Goal: Task Accomplishment & Management: Manage account settings

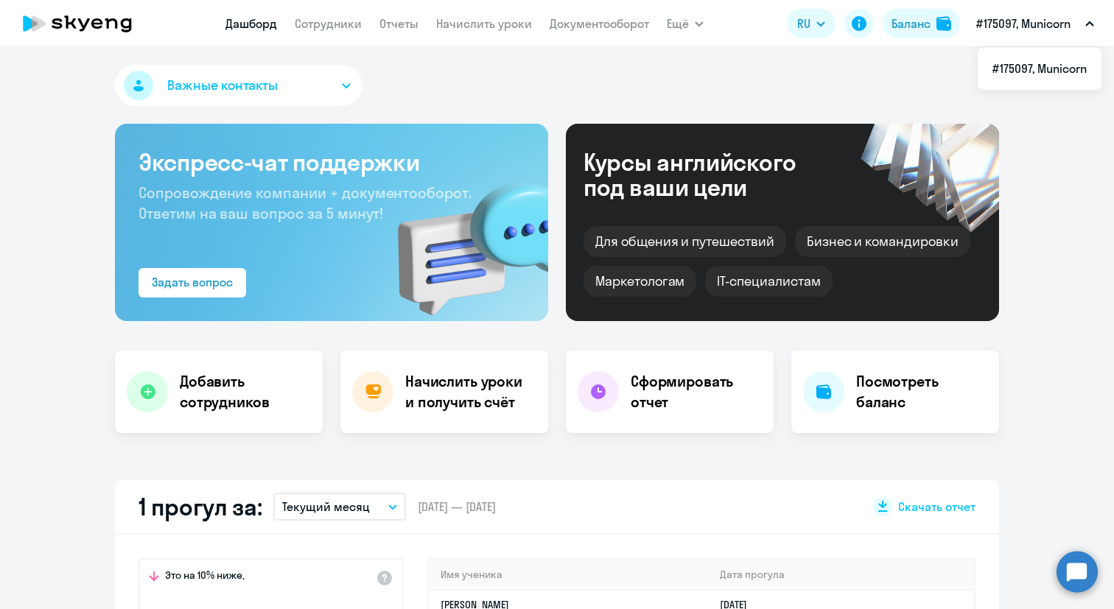
click at [744, 28] on button "#175097, Municorn" at bounding box center [1035, 23] width 133 height 35
click at [744, 16] on button "#175097, Municorn" at bounding box center [1035, 23] width 133 height 35
click at [744, 61] on li "#175097, Municorn" at bounding box center [1040, 68] width 124 height 37
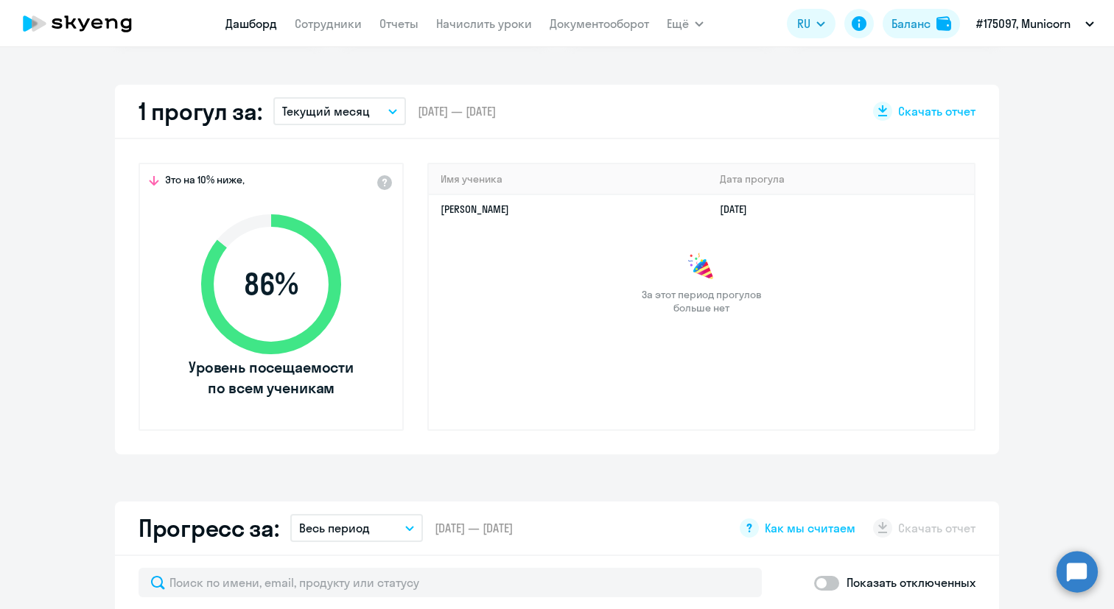
scroll to position [397, 0]
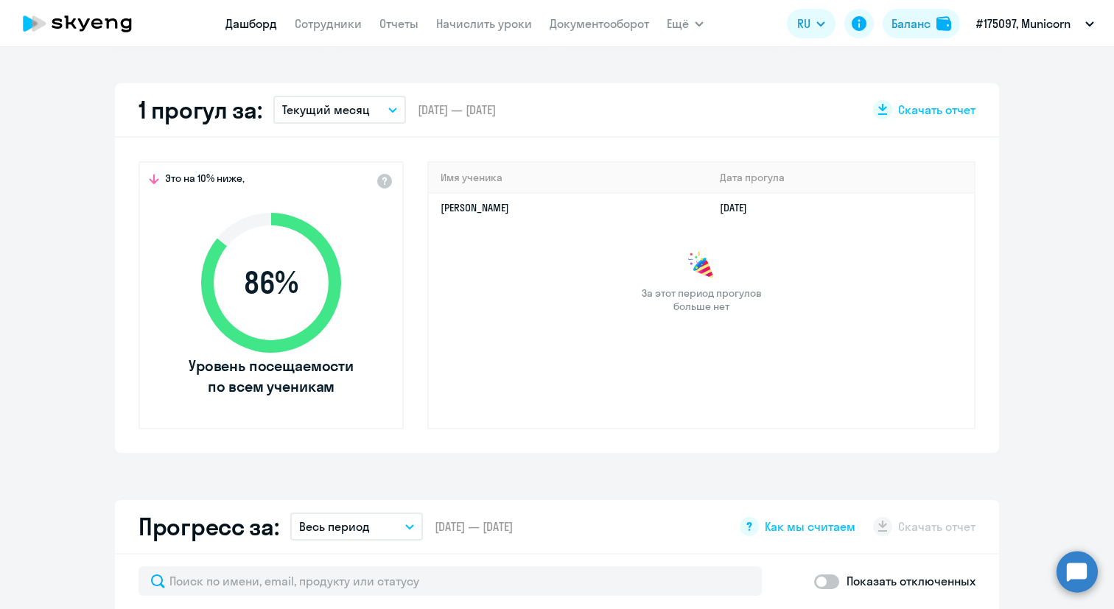
select select "30"
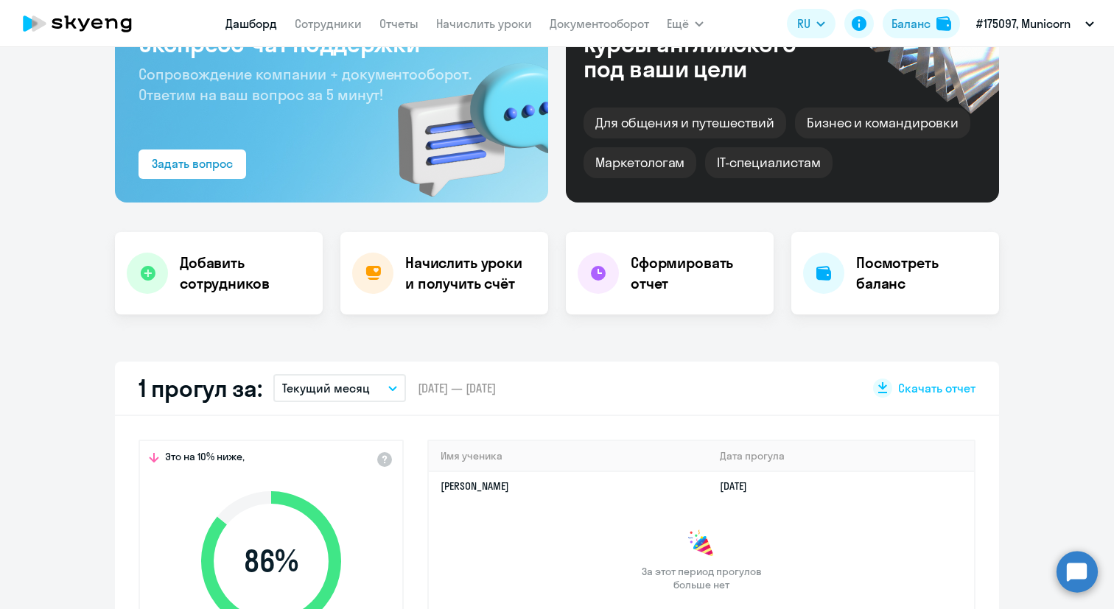
scroll to position [0, 0]
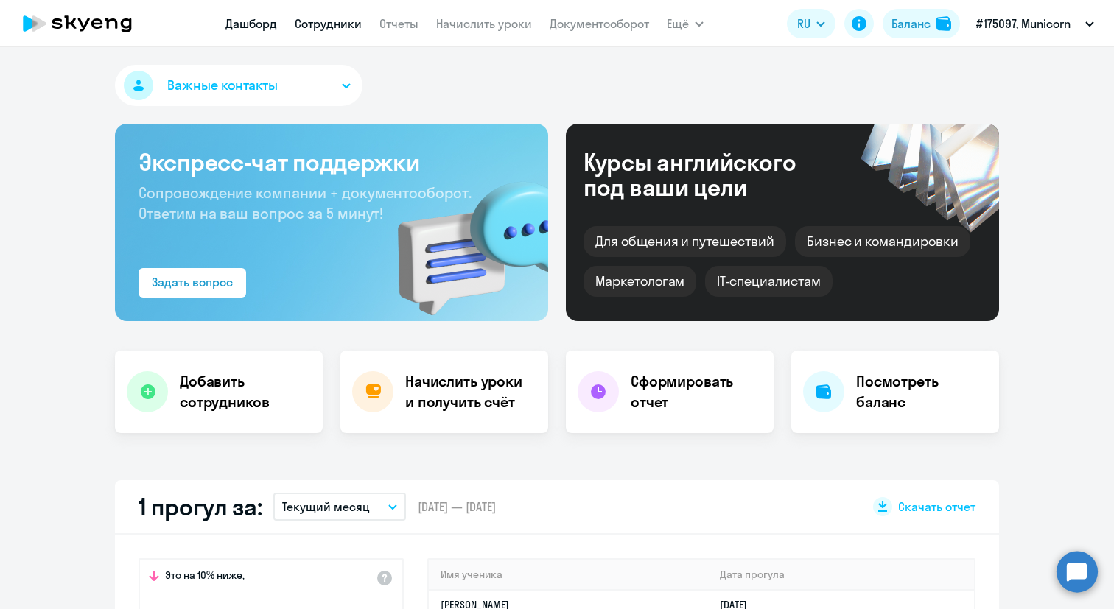
click at [324, 25] on link "Сотрудники" at bounding box center [328, 23] width 67 height 15
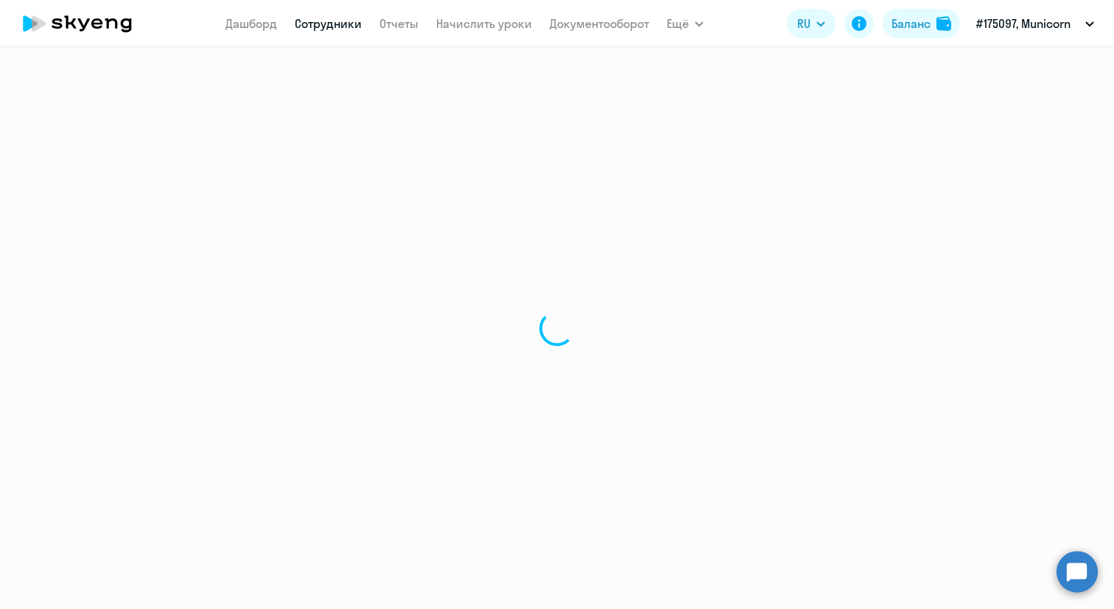
select select "30"
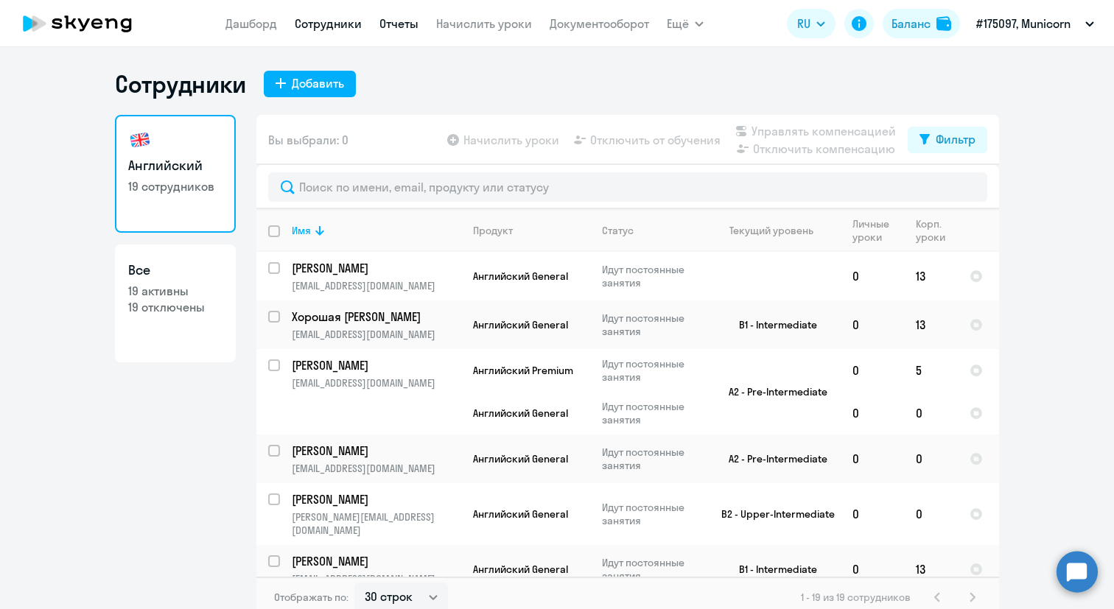
click at [413, 26] on link "Отчеты" at bounding box center [399, 23] width 39 height 15
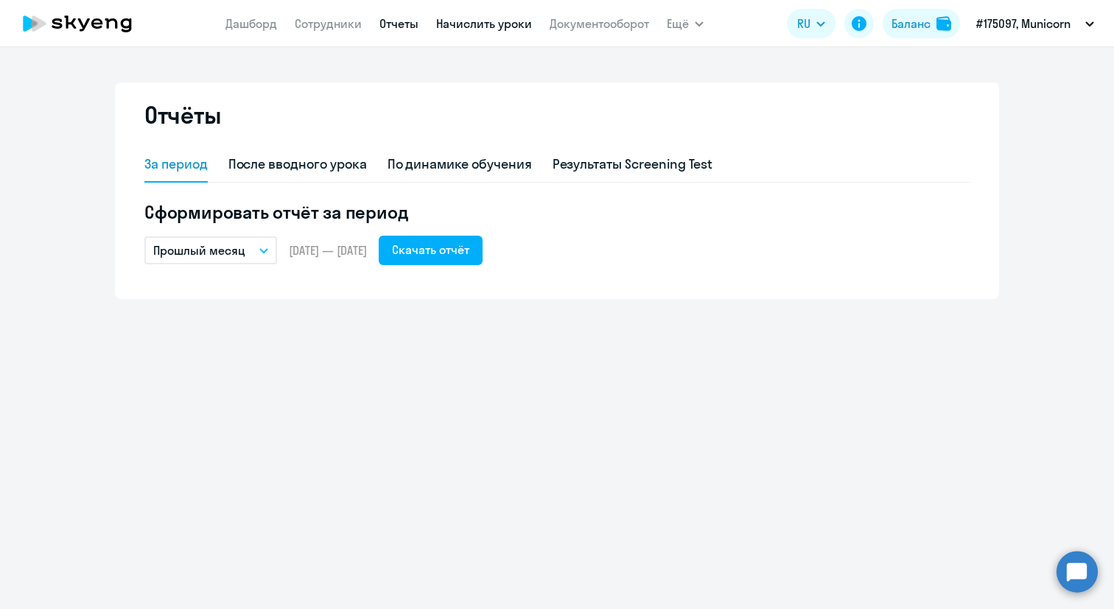
click at [462, 29] on link "Начислить уроки" at bounding box center [484, 23] width 96 height 15
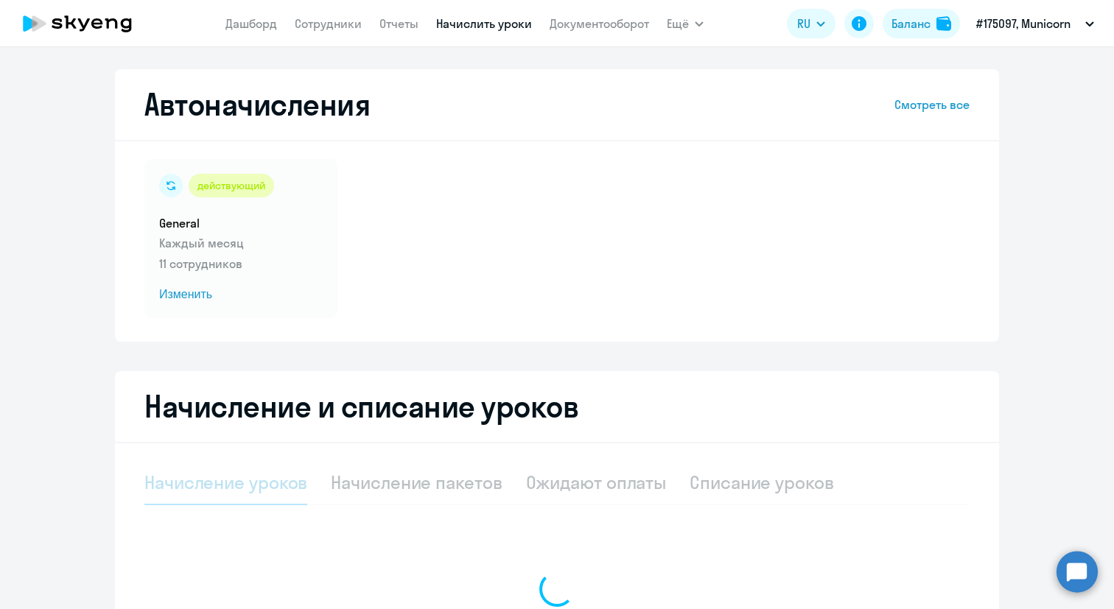
select select "10"
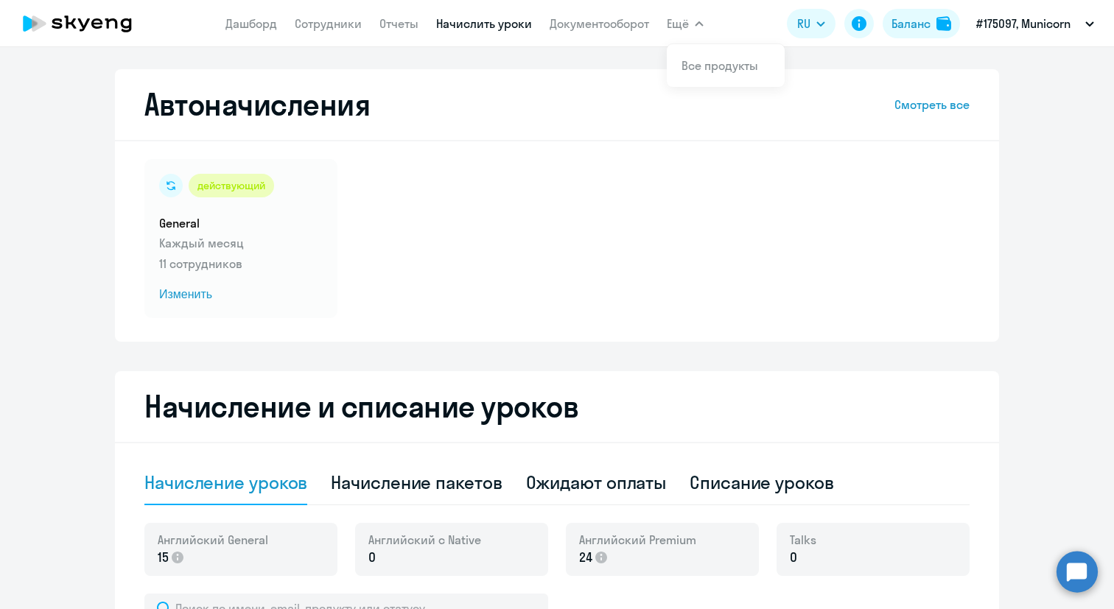
click at [683, 25] on span "Ещё" at bounding box center [678, 24] width 22 height 18
click at [685, 26] on span "Ещё" at bounding box center [678, 24] width 22 height 18
click at [692, 65] on link "Все продукты" at bounding box center [720, 65] width 77 height 15
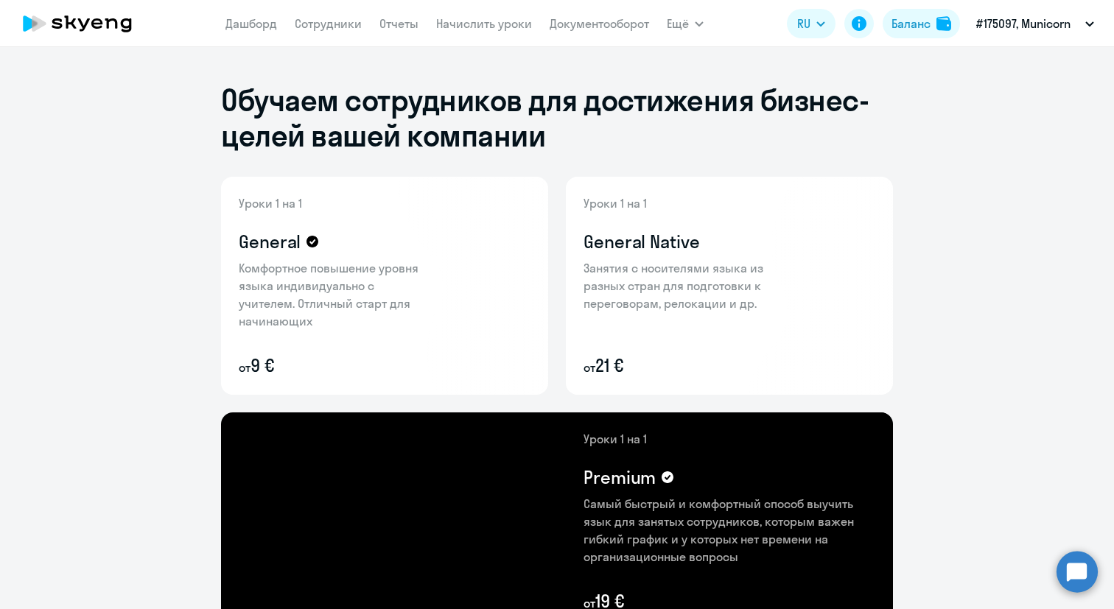
click at [259, 33] on nav "[PERSON_NAME] Отчеты Начислить уроки Документооборот" at bounding box center [438, 23] width 424 height 29
click at [255, 22] on link "Дашборд" at bounding box center [252, 23] width 52 height 15
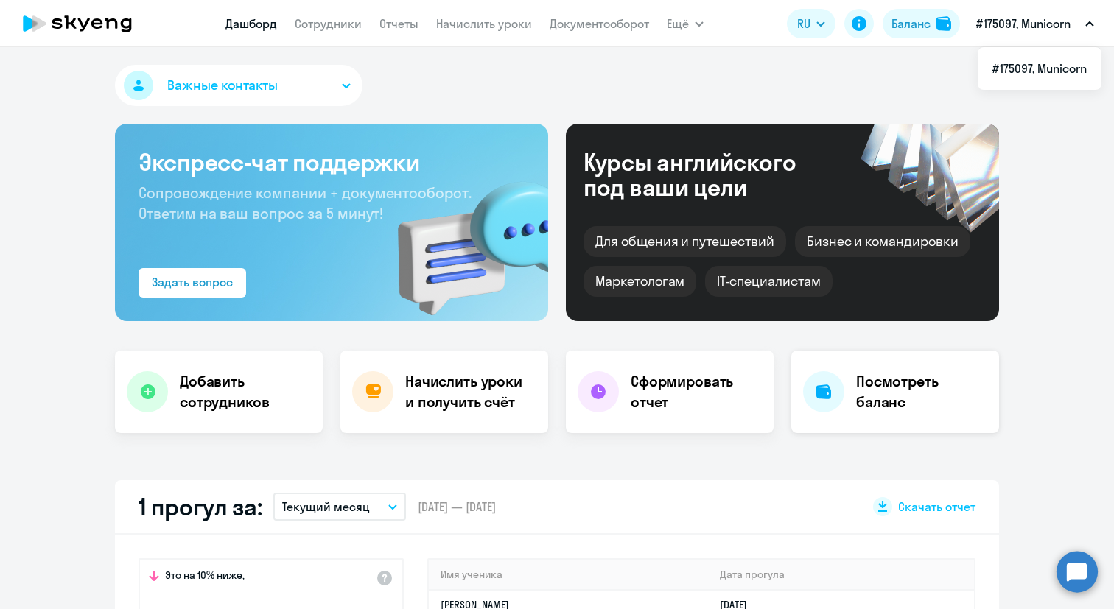
click at [744, 403] on h4 "Посмотреть баланс" at bounding box center [921, 391] width 131 height 41
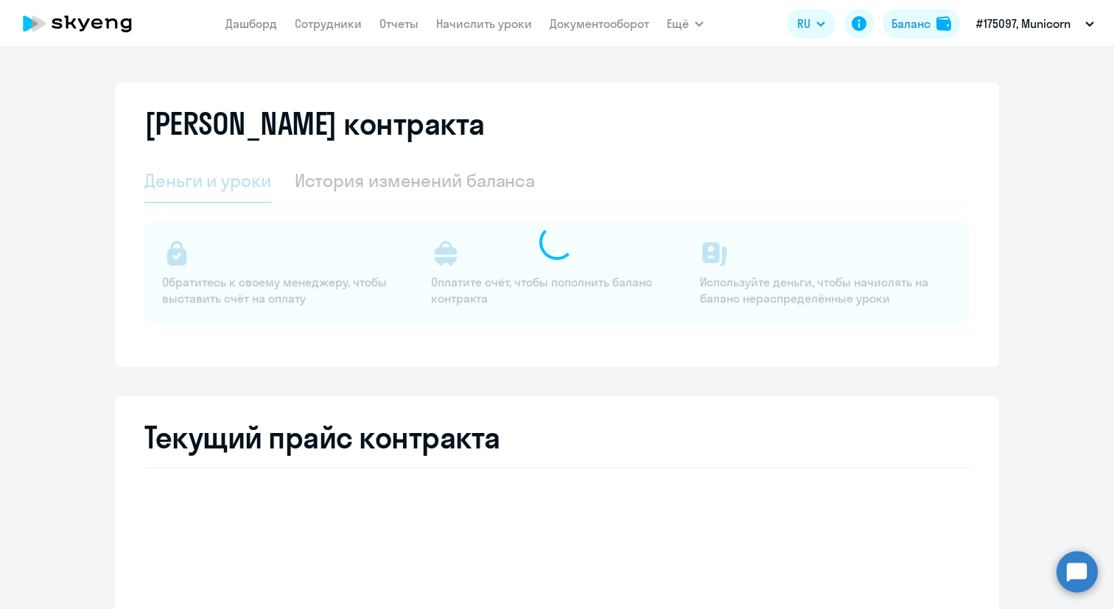
select select "english_adult_not_native_speaker"
